Goal: Check status: Check status

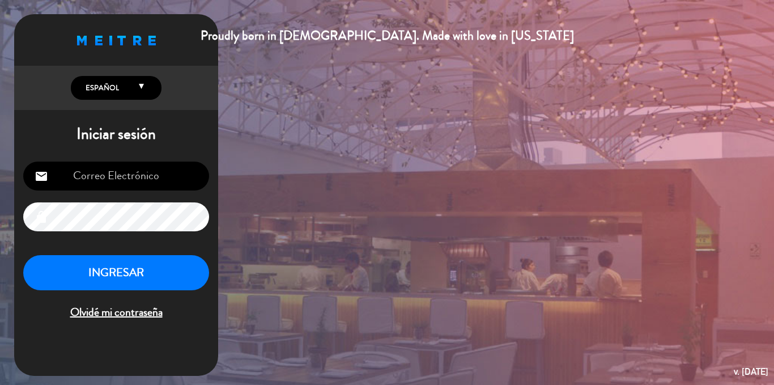
type input "[EMAIL_ADDRESS][DOMAIN_NAME]"
click at [118, 272] on button "INGRESAR" at bounding box center [116, 273] width 186 height 36
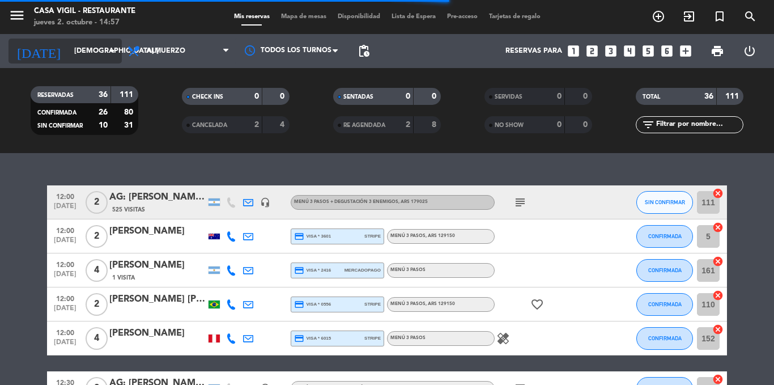
click at [89, 56] on input "[DEMOGRAPHIC_DATA] [DATE]" at bounding box center [117, 50] width 96 height 19
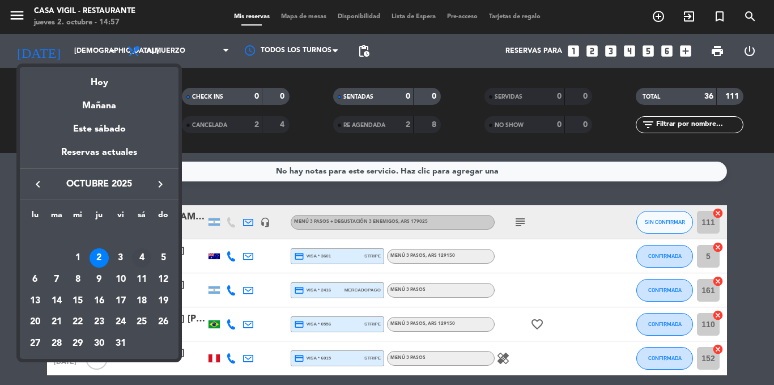
click at [142, 260] on div "4" at bounding box center [141, 257] width 19 height 19
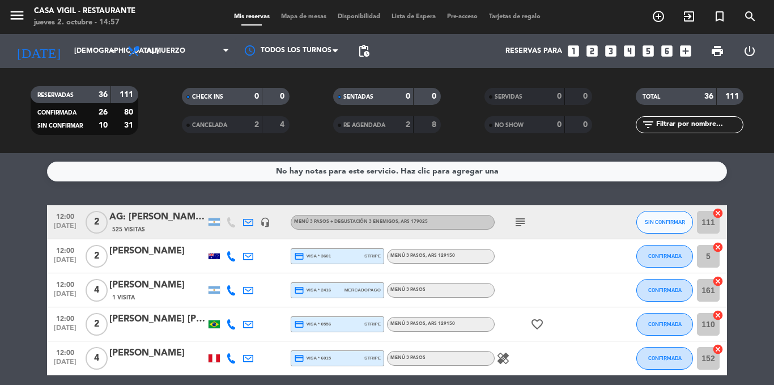
type input "sáb. [DATE]"
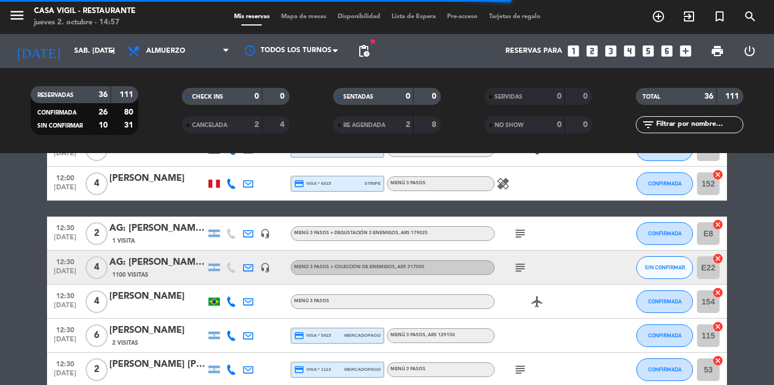
scroll to position [227, 0]
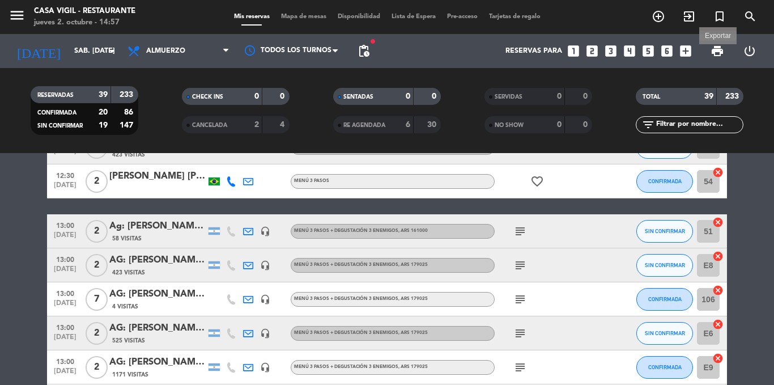
click at [718, 55] on span "print" at bounding box center [717, 51] width 14 height 14
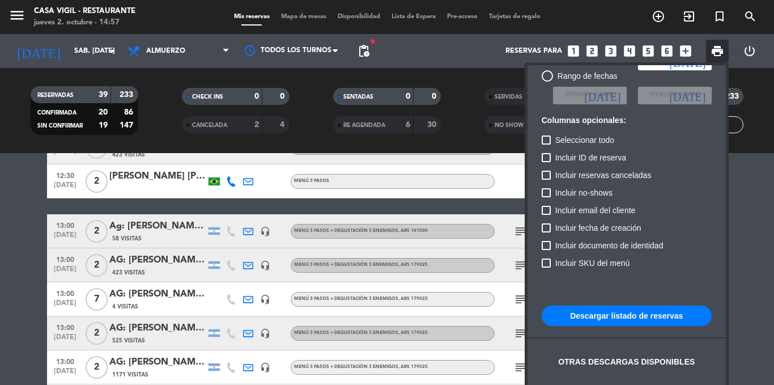
scroll to position [69, 0]
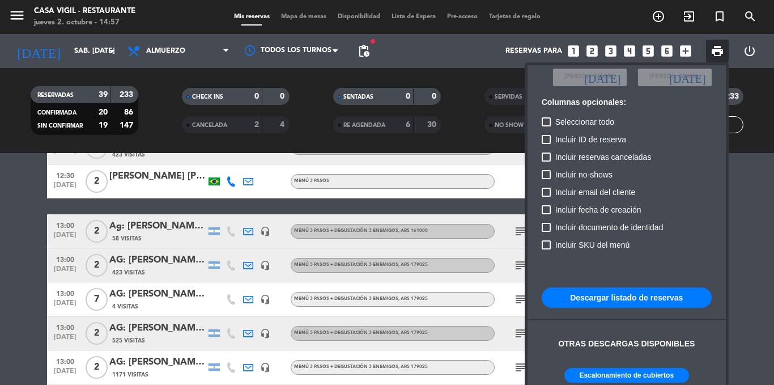
click at [675, 372] on button "Escalonamiento de cubiertos" at bounding box center [626, 375] width 125 height 15
click at [28, 270] on div at bounding box center [387, 192] width 774 height 385
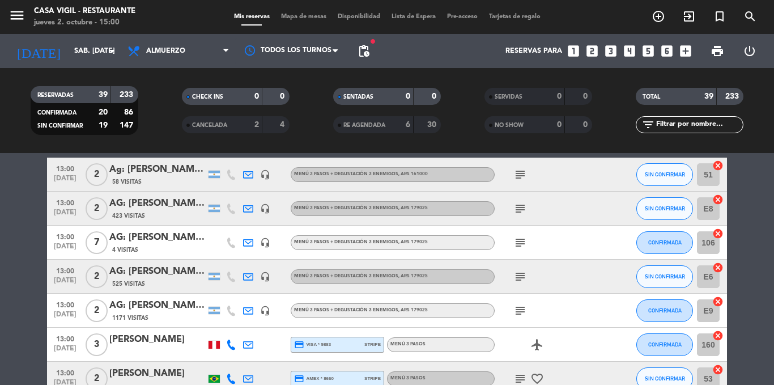
scroll to position [0, 0]
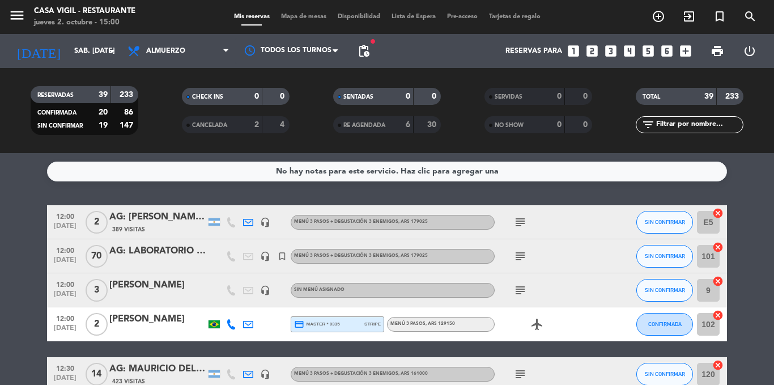
click at [523, 257] on icon "subject" at bounding box center [520, 256] width 14 height 14
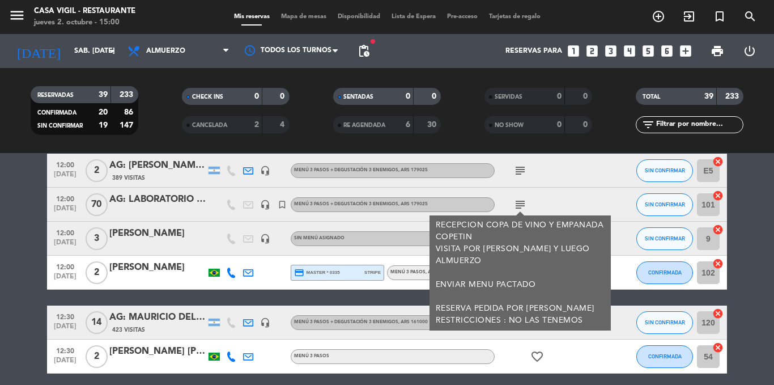
scroll to position [57, 0]
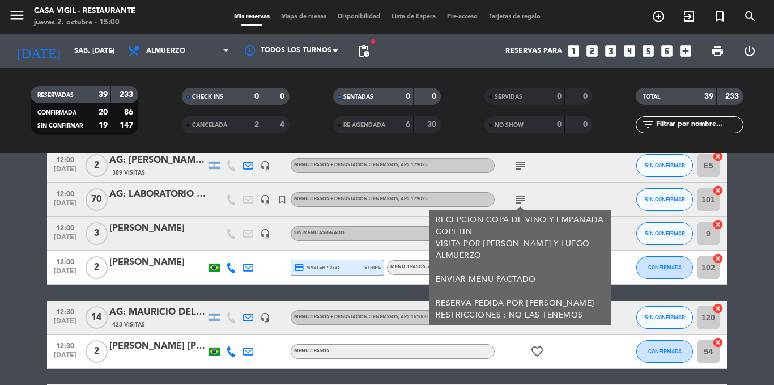
click at [146, 190] on div "AG: LABORATORIO BALIARDA X70" at bounding box center [157, 194] width 96 height 15
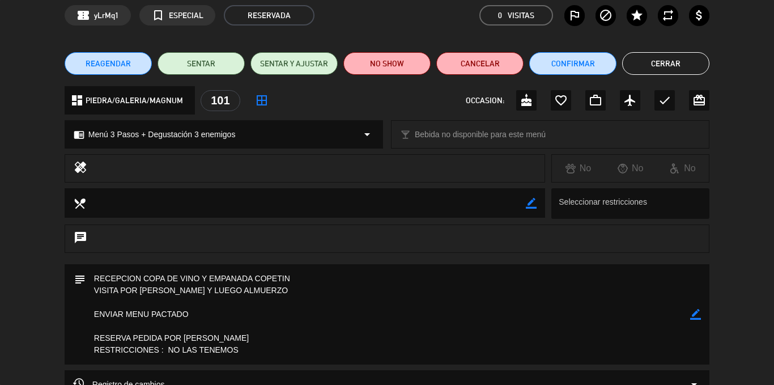
scroll to position [0, 0]
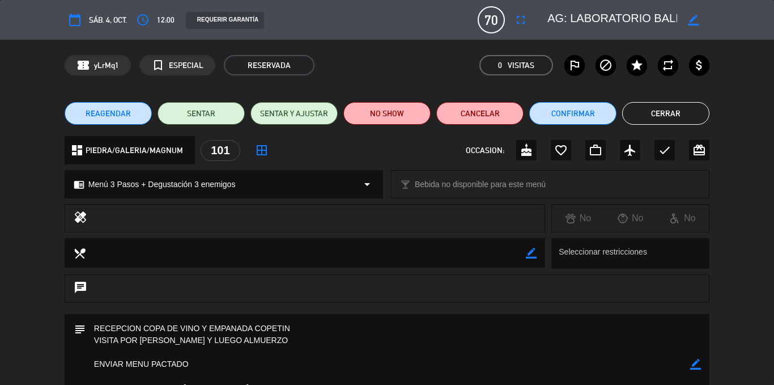
drag, startPoint x: 657, startPoint y: 107, endPoint x: 407, endPoint y: 148, distance: 253.7
click at [655, 108] on button "Cerrar" at bounding box center [665, 113] width 87 height 23
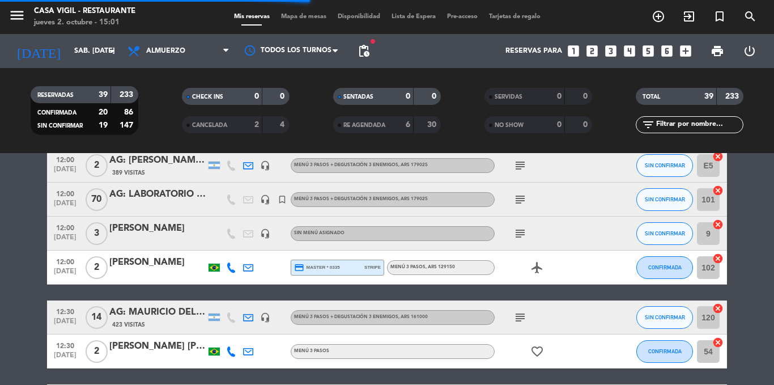
click at [51, 194] on span "12:00" at bounding box center [65, 192] width 28 height 13
click at [523, 197] on icon "subject" at bounding box center [520, 200] width 14 height 14
